Goal: Use online tool/utility: Utilize a website feature to perform a specific function

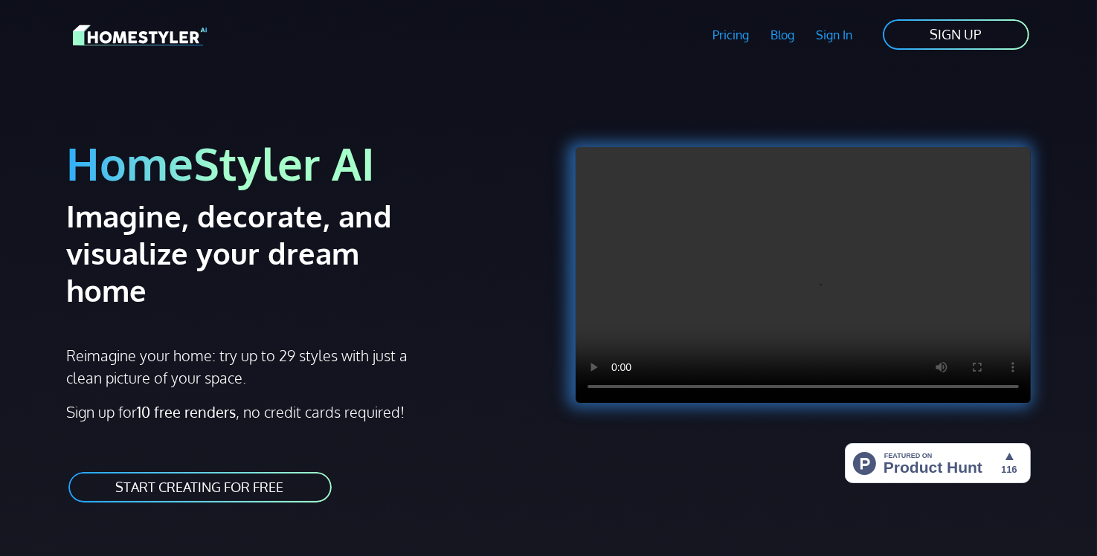
click at [215, 471] on link "START CREATING FOR FREE" at bounding box center [200, 487] width 266 height 33
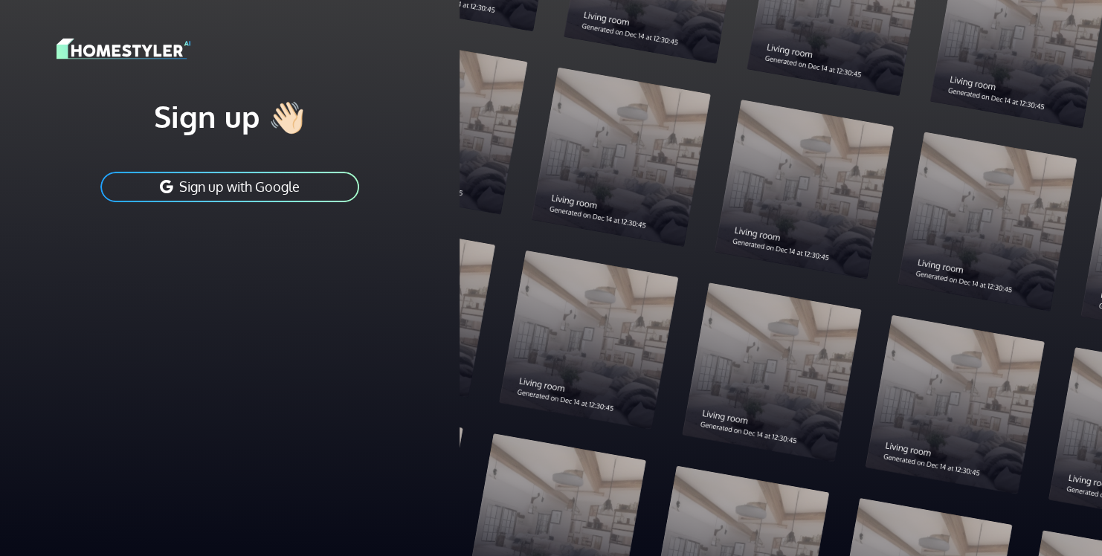
click at [207, 184] on button "Sign up with Google" at bounding box center [230, 186] width 262 height 33
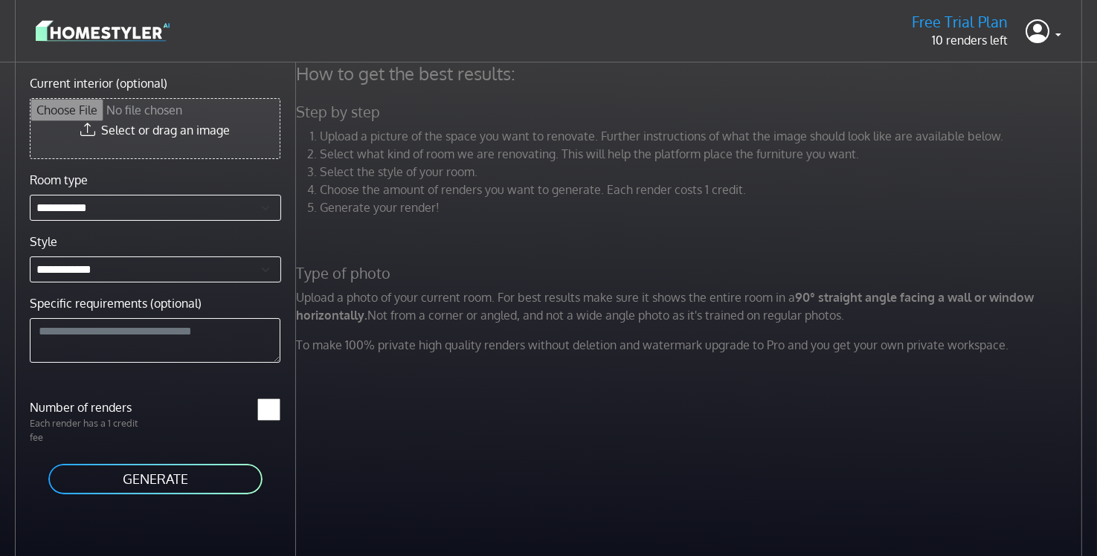
click at [81, 129] on input "Current interior (optional)" at bounding box center [154, 128] width 249 height 59
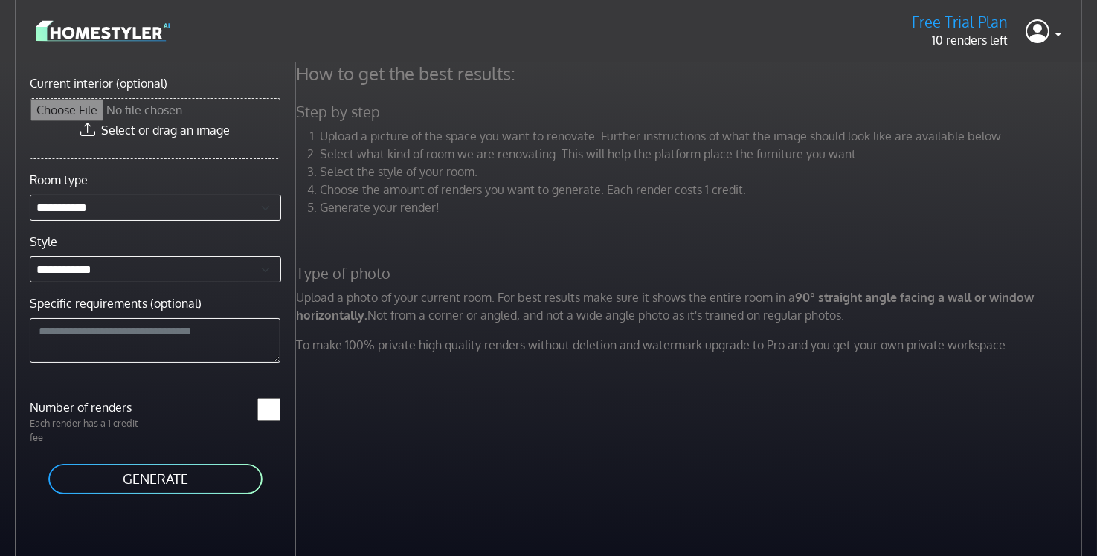
type input "**********"
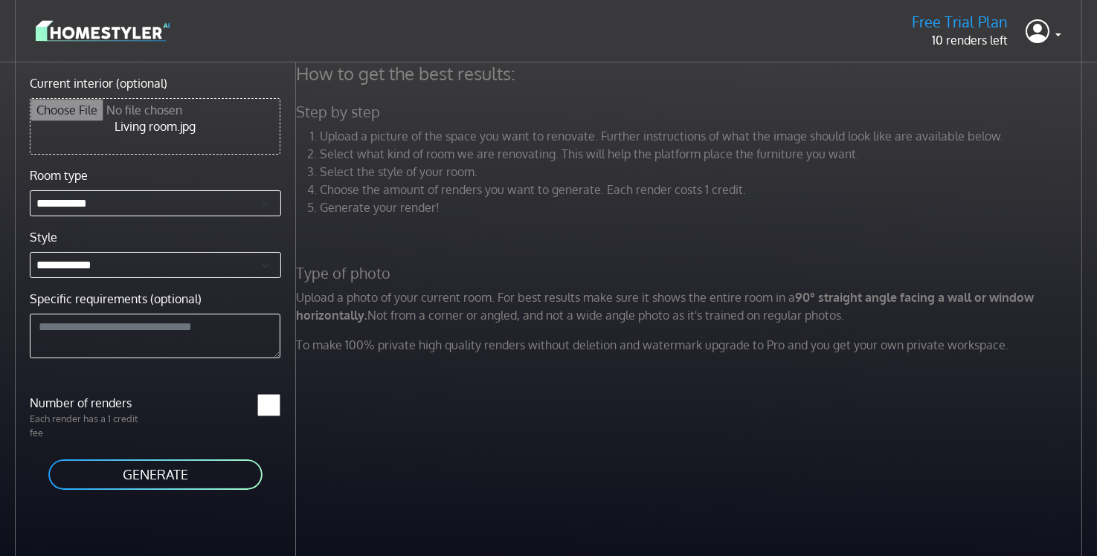
click at [152, 473] on button "GENERATE" at bounding box center [155, 474] width 217 height 33
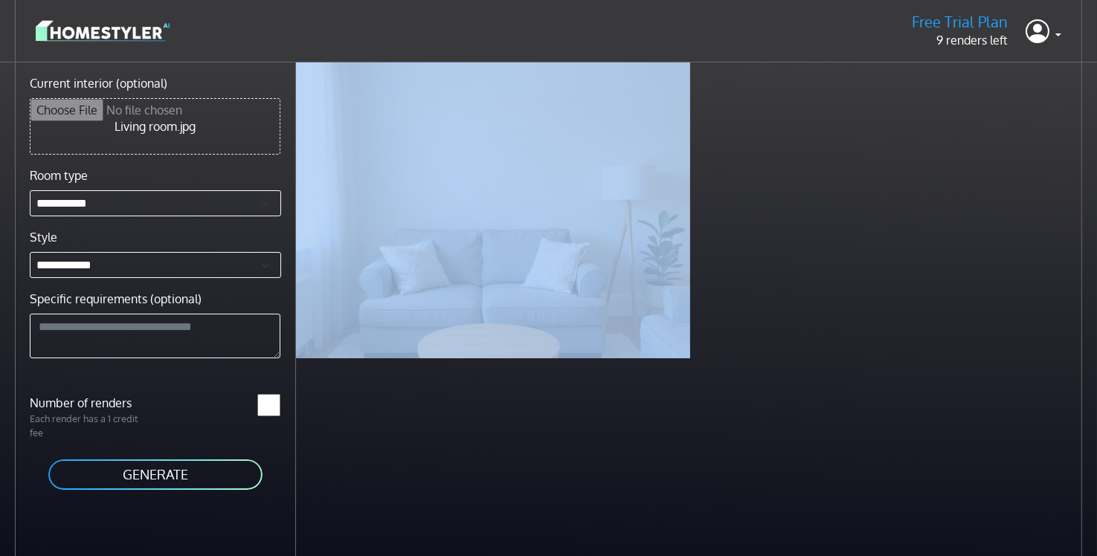
drag, startPoint x: 686, startPoint y: 354, endPoint x: 735, endPoint y: 422, distance: 84.6
click at [735, 422] on div "Scandinavian living room less than a minute ago" at bounding box center [696, 340] width 801 height 556
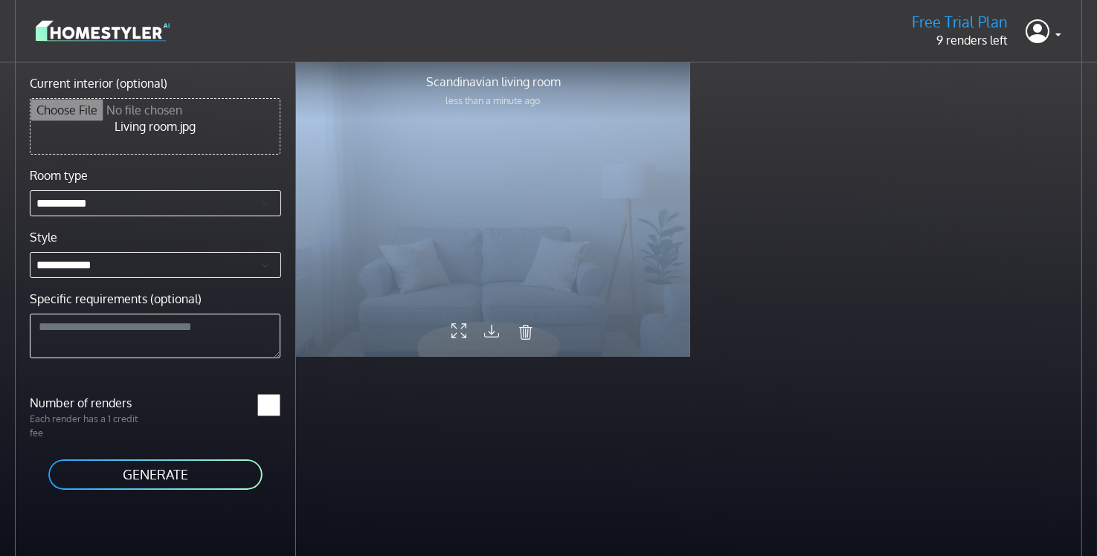
click at [439, 244] on div at bounding box center [493, 209] width 394 height 296
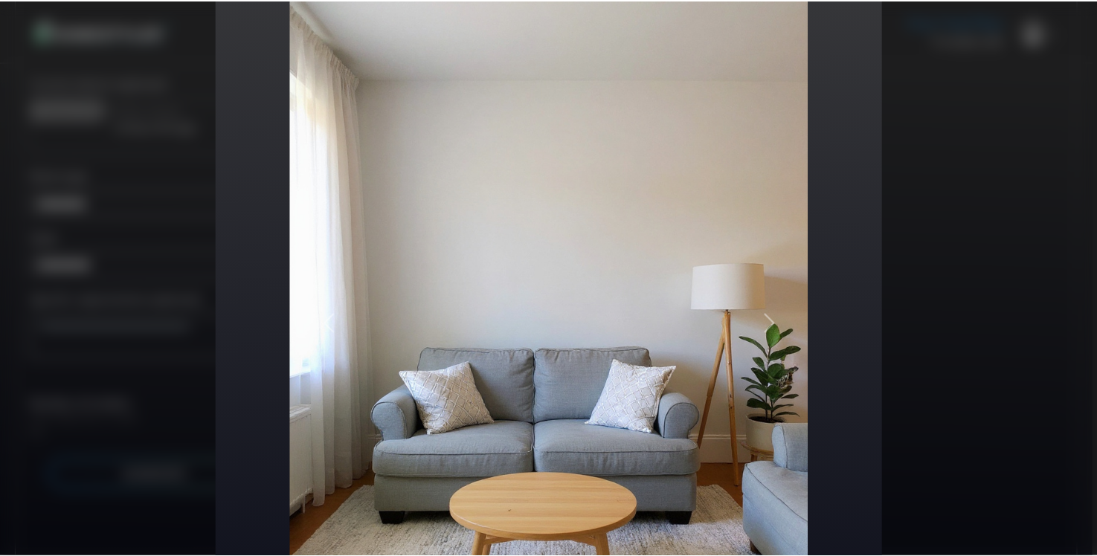
scroll to position [149, 0]
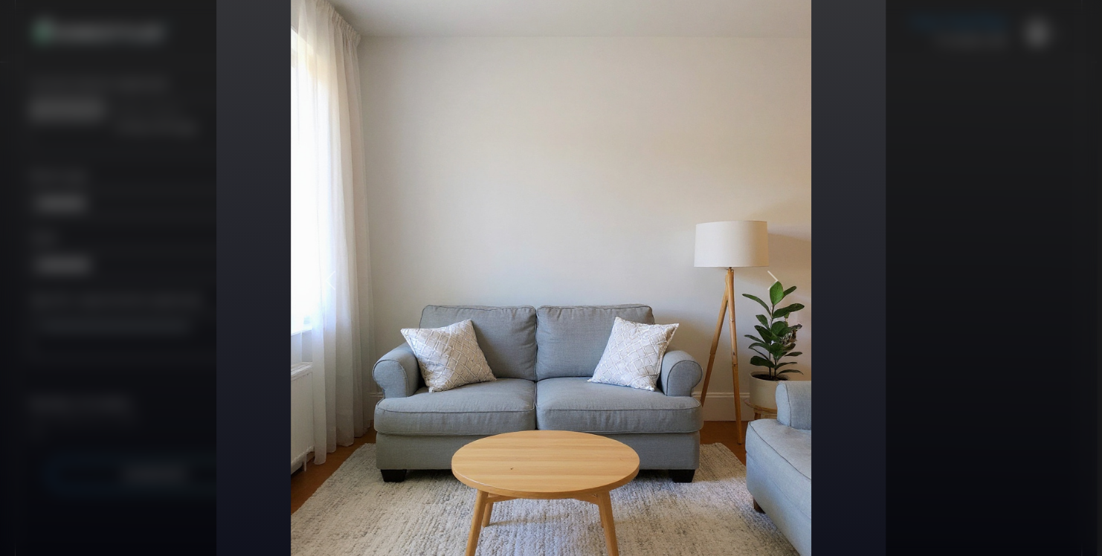
click at [120, 398] on div "Scandinavian Living room Rendered image Original image Previous Next Share Down…" at bounding box center [551, 278] width 1102 height 556
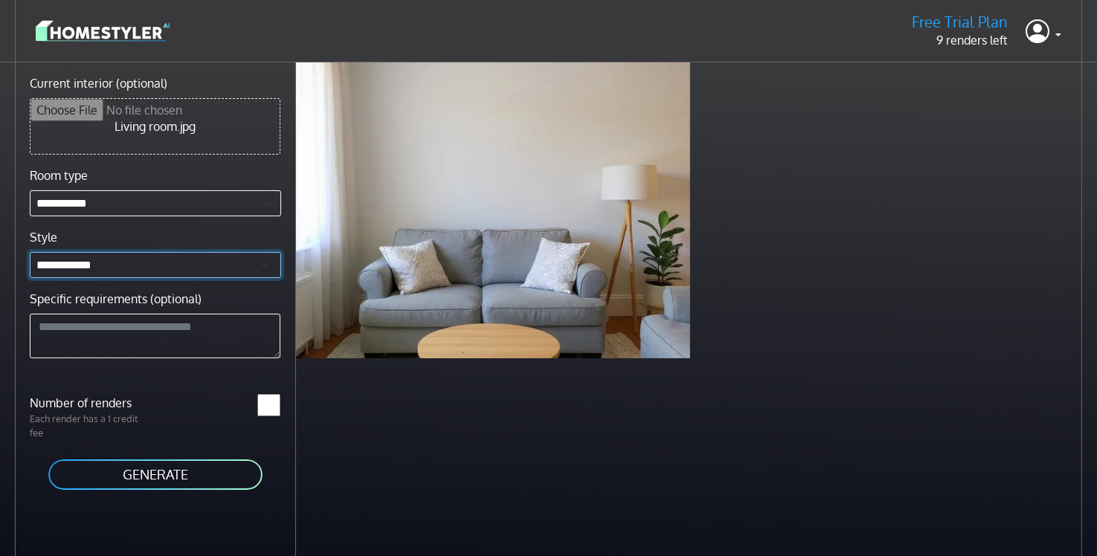
click at [136, 265] on select "**********" at bounding box center [155, 265] width 251 height 26
click at [144, 116] on input "Current interior (optional)" at bounding box center [154, 126] width 249 height 55
